Goal: Task Accomplishment & Management: Manage account settings

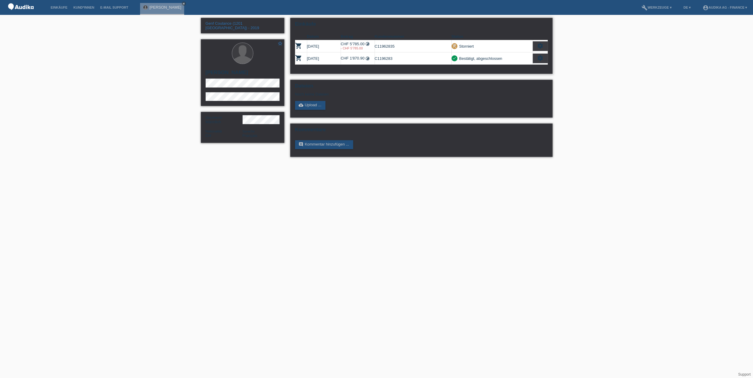
click at [543, 46] on div "settings" at bounding box center [540, 46] width 15 height 10
click at [528, 55] on span "Anzeigen" at bounding box center [535, 55] width 18 height 7
drag, startPoint x: 350, startPoint y: 57, endPoint x: 364, endPoint y: 55, distance: 14.1
click at [364, 55] on td "CHF 1'870.90 timelapse" at bounding box center [358, 58] width 34 height 12
click at [352, 42] on td "CHF 5'785.00 timelapse - CHF 5'785.00" at bounding box center [358, 46] width 34 height 12
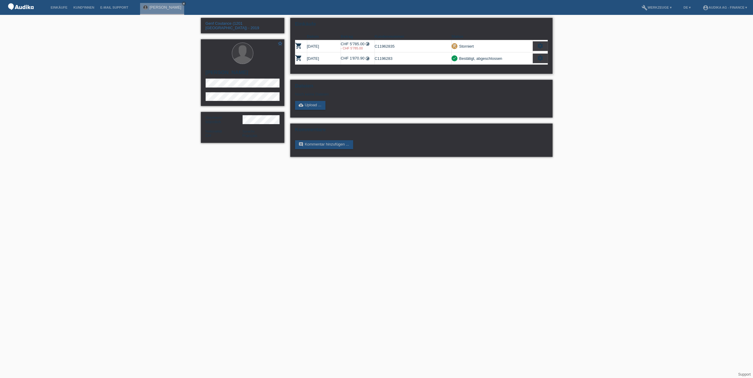
click at [419, 46] on td "C11962835" at bounding box center [413, 46] width 77 height 12
click at [507, 53] on td "check Bestätigt, abgeschlossen" at bounding box center [491, 58] width 81 height 12
click at [121, 10] on li "E-Mail Support" at bounding box center [114, 7] width 34 height 15
click at [121, 6] on link "E-Mail Support" at bounding box center [114, 8] width 34 height 4
click at [542, 56] on icon "settings" at bounding box center [540, 58] width 7 height 7
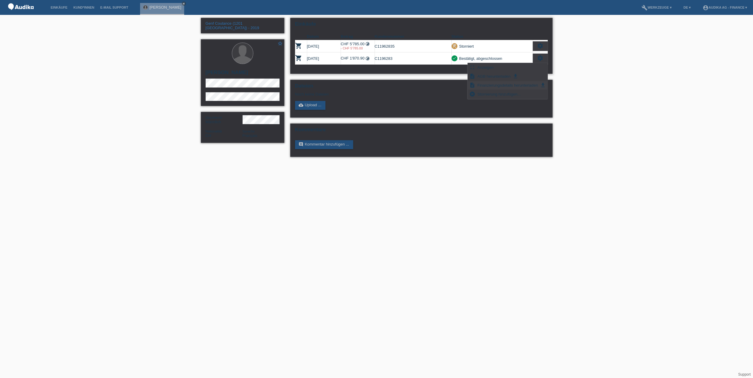
click at [507, 84] on span "Finanzierungsdetails herunterladen" at bounding box center [507, 85] width 62 height 7
click at [540, 46] on icon "settings" at bounding box center [540, 46] width 7 height 7
click at [538, 53] on span "Anzeigen" at bounding box center [535, 55] width 18 height 7
